Goal: Information Seeking & Learning: Check status

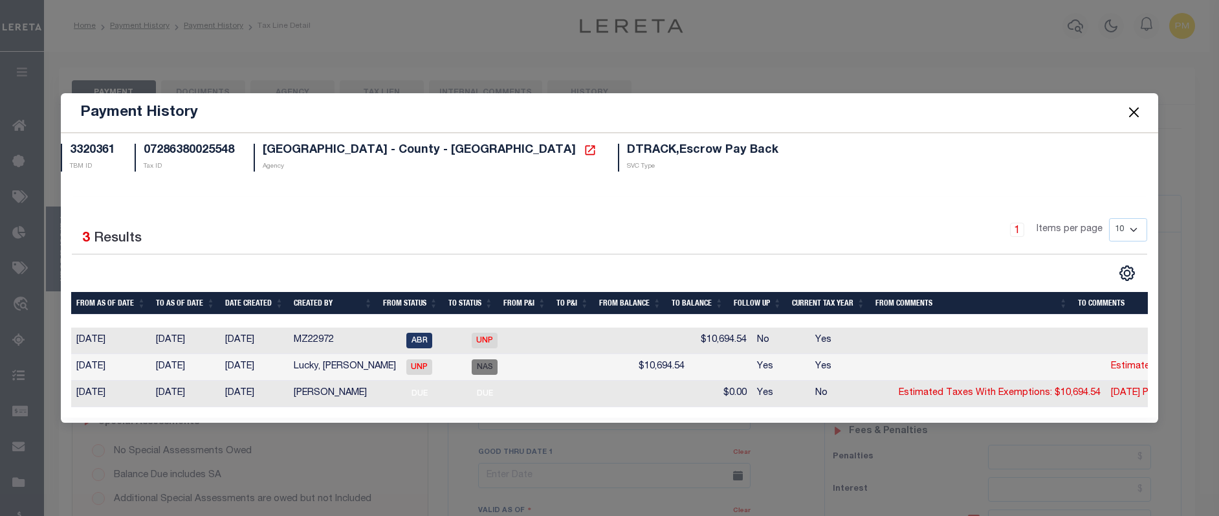
select select "DUE"
select select "24"
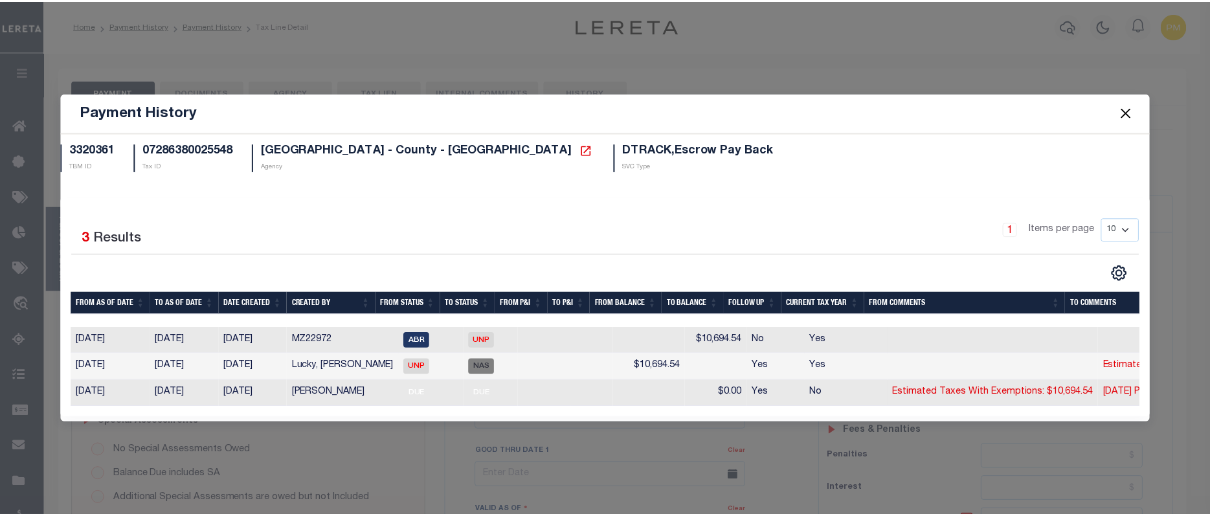
scroll to position [49, 0]
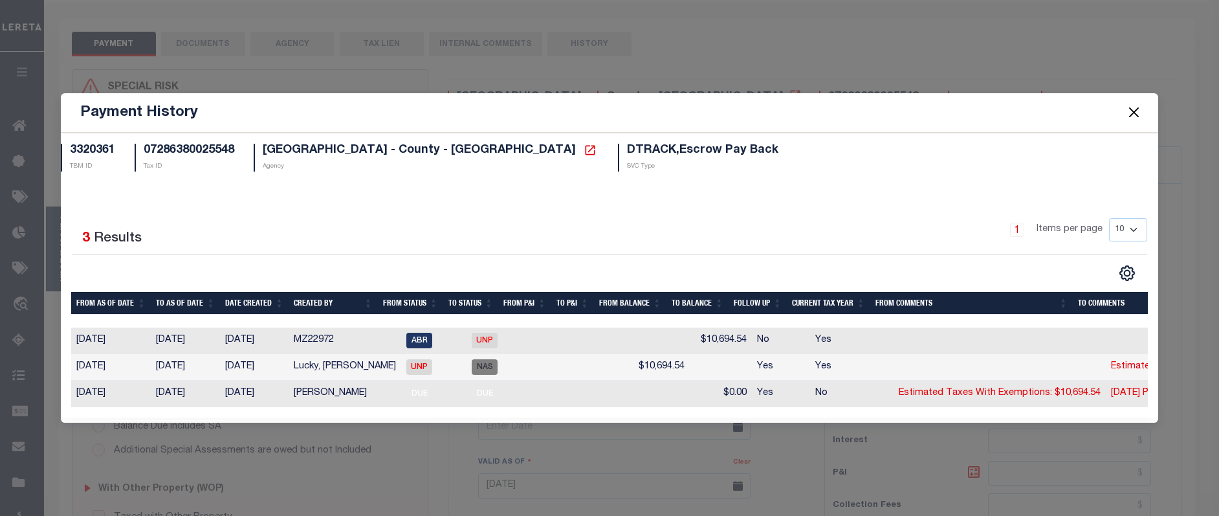
click at [1142, 107] on button "Close" at bounding box center [1134, 112] width 17 height 17
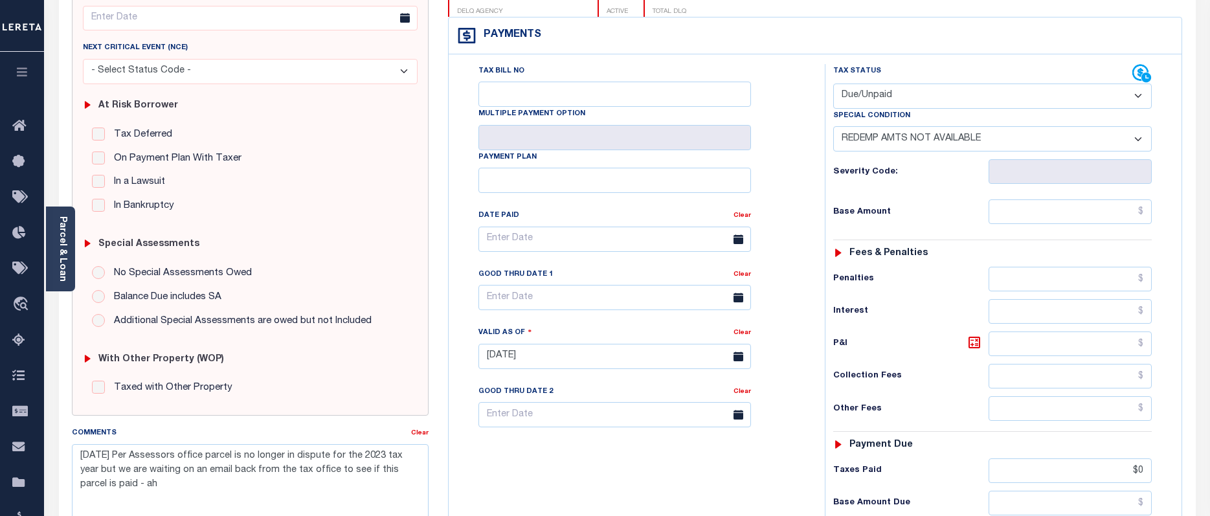
scroll to position [0, 0]
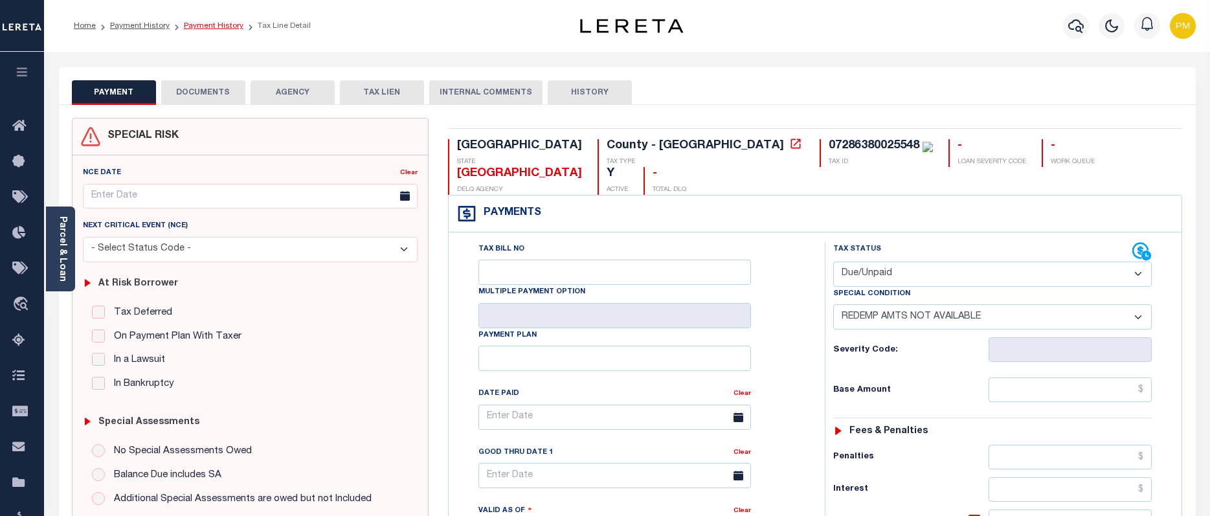
click at [200, 27] on link "Payment History" at bounding box center [214, 26] width 60 height 8
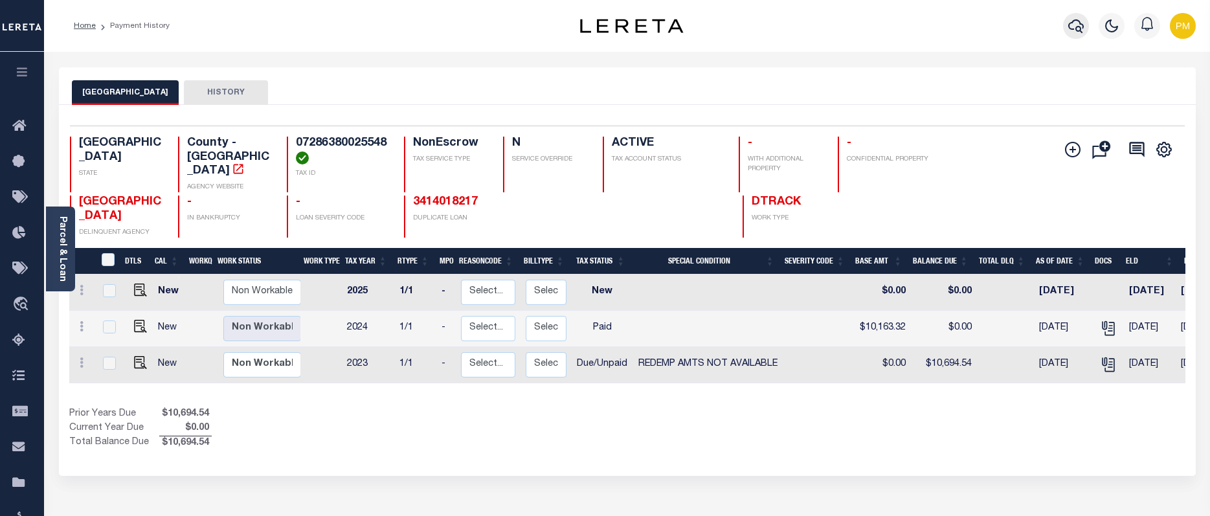
click at [1076, 28] on icon "button" at bounding box center [1076, 26] width 16 height 14
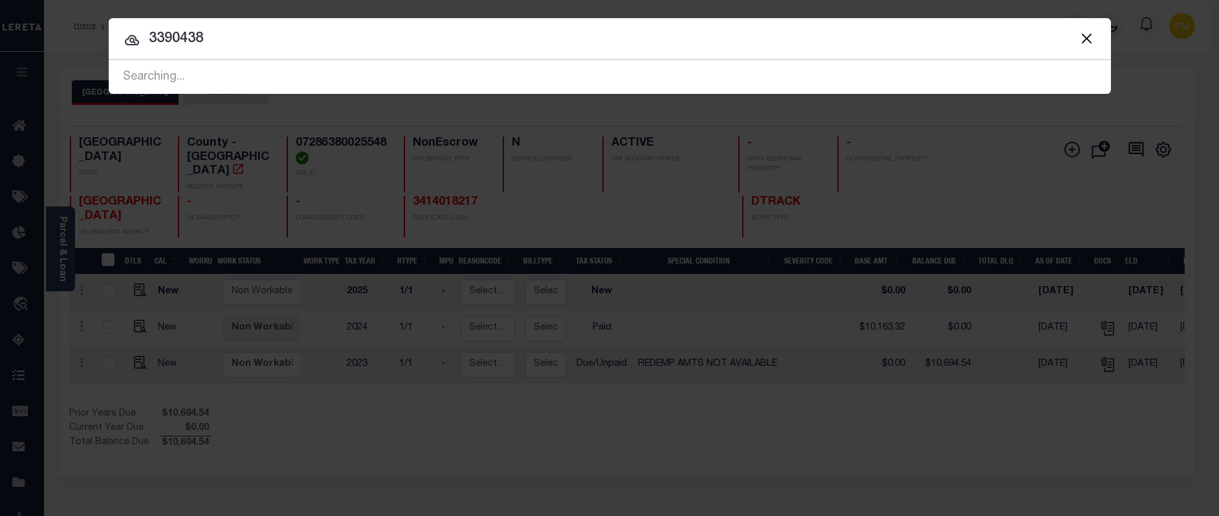
type input "3390438"
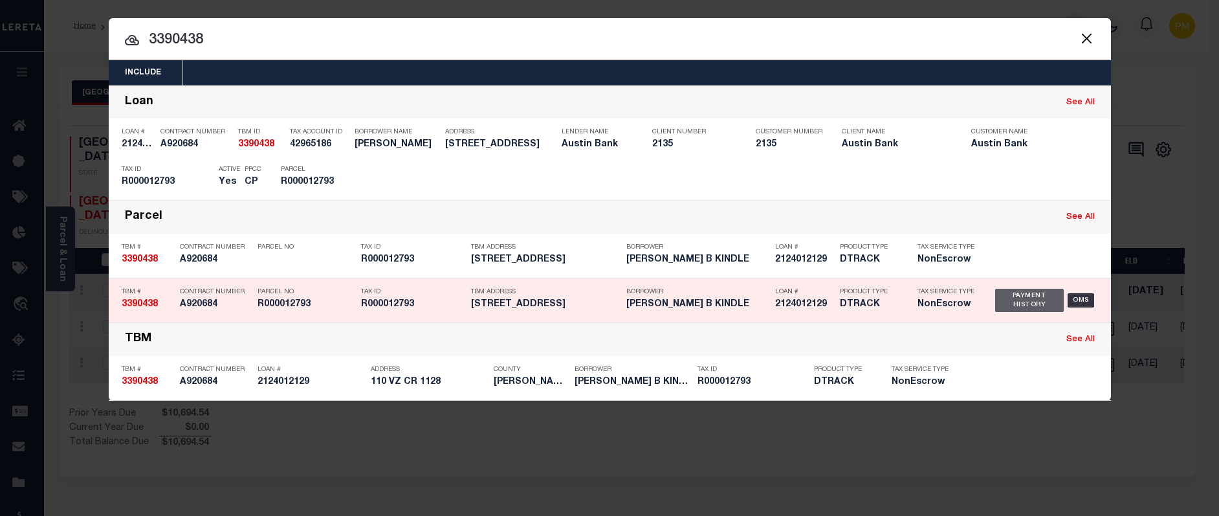
click at [1006, 305] on div "Payment History" at bounding box center [1029, 300] width 69 height 23
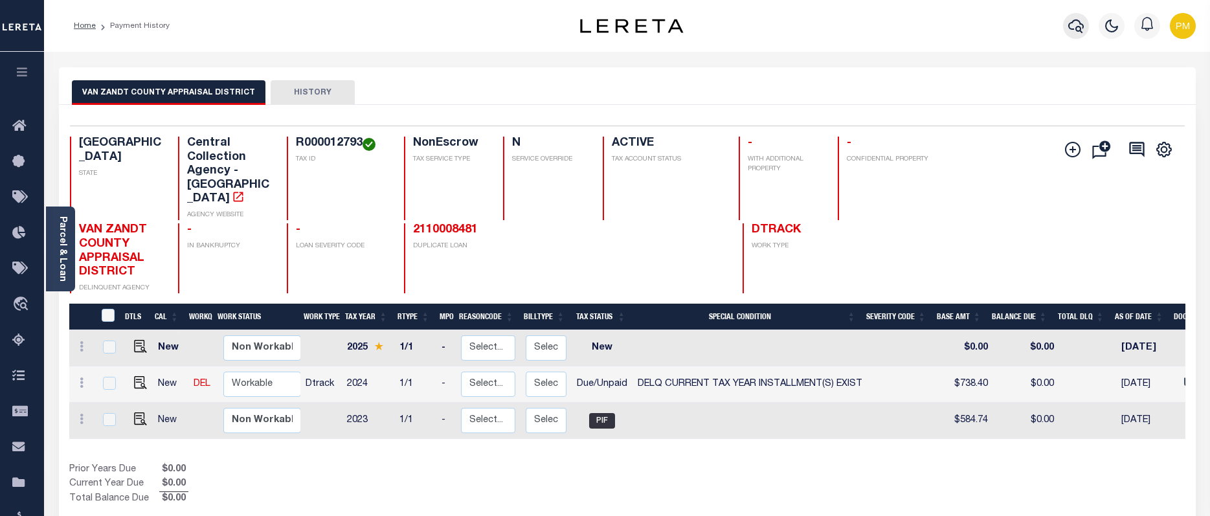
click at [1078, 30] on icon "button" at bounding box center [1076, 26] width 16 height 16
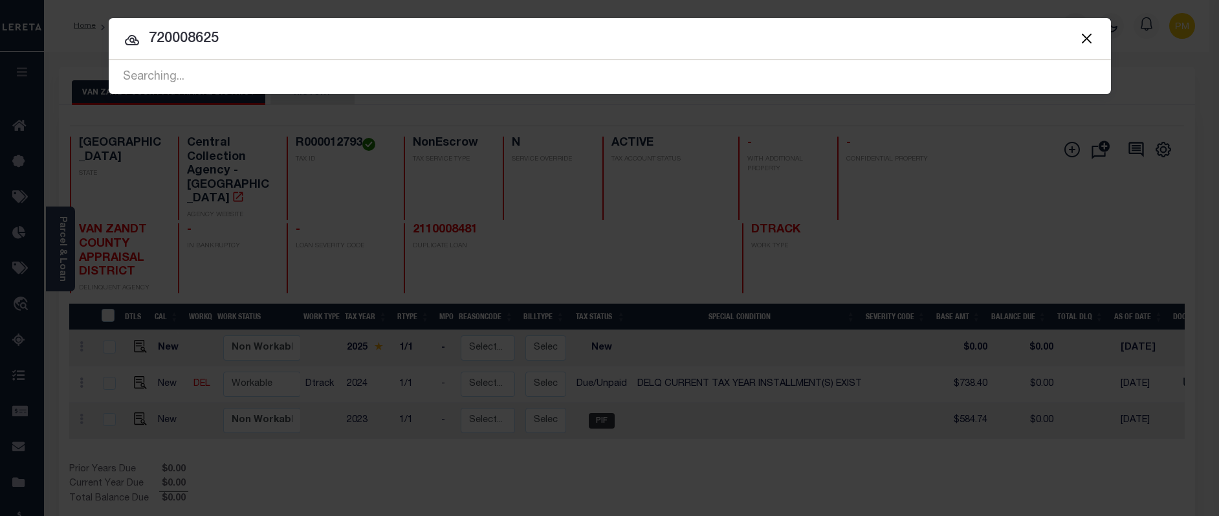
type input "720008625"
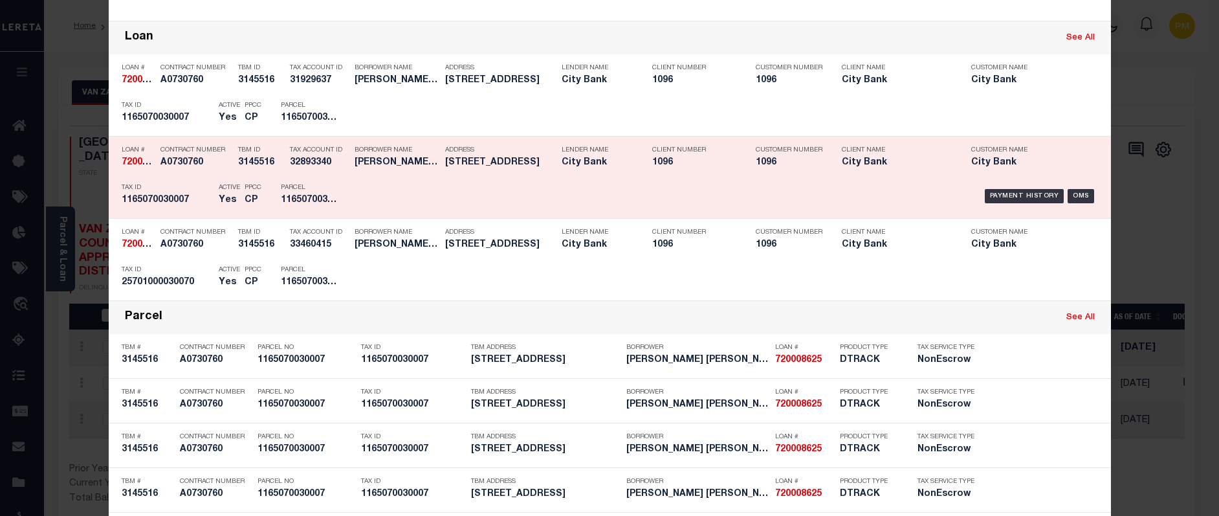
scroll to position [192, 0]
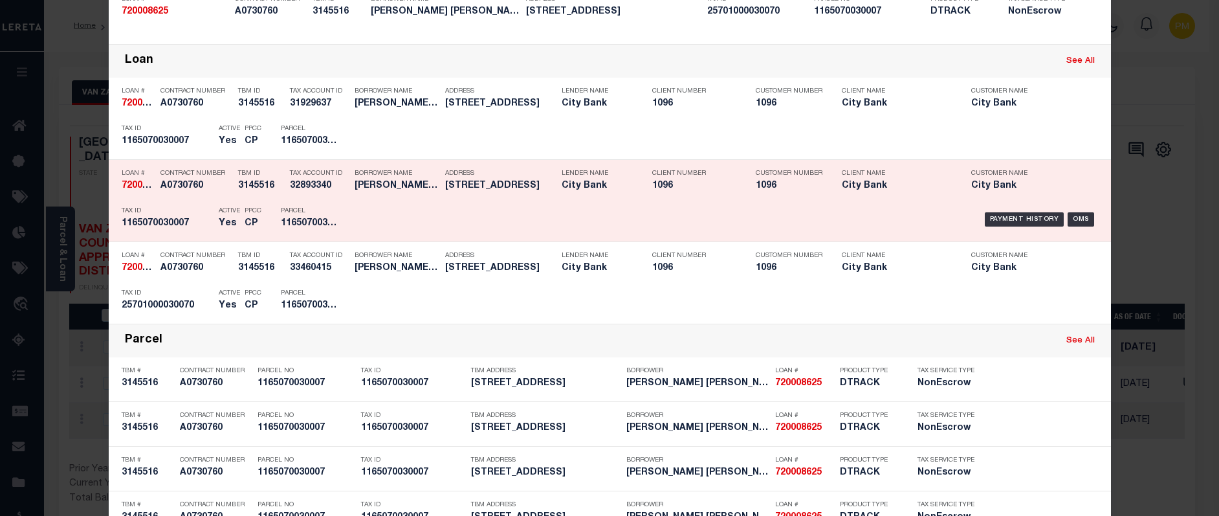
click at [1026, 219] on div "Payment History" at bounding box center [1025, 219] width 80 height 14
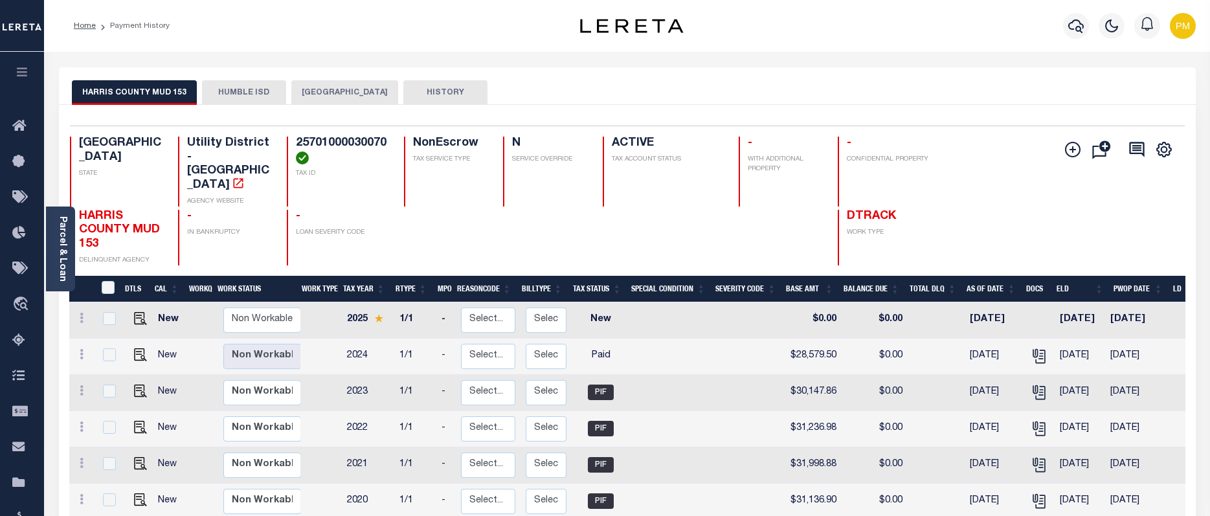
click at [309, 86] on button "HARRIS COUNTY" at bounding box center [344, 92] width 107 height 25
